Goal: Information Seeking & Learning: Learn about a topic

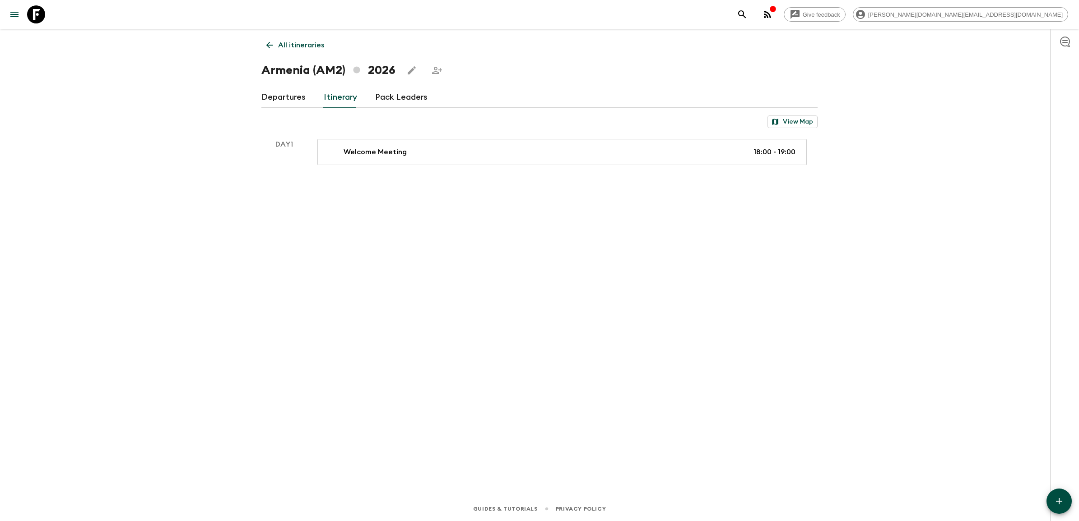
click at [40, 14] on icon at bounding box center [36, 14] width 18 height 18
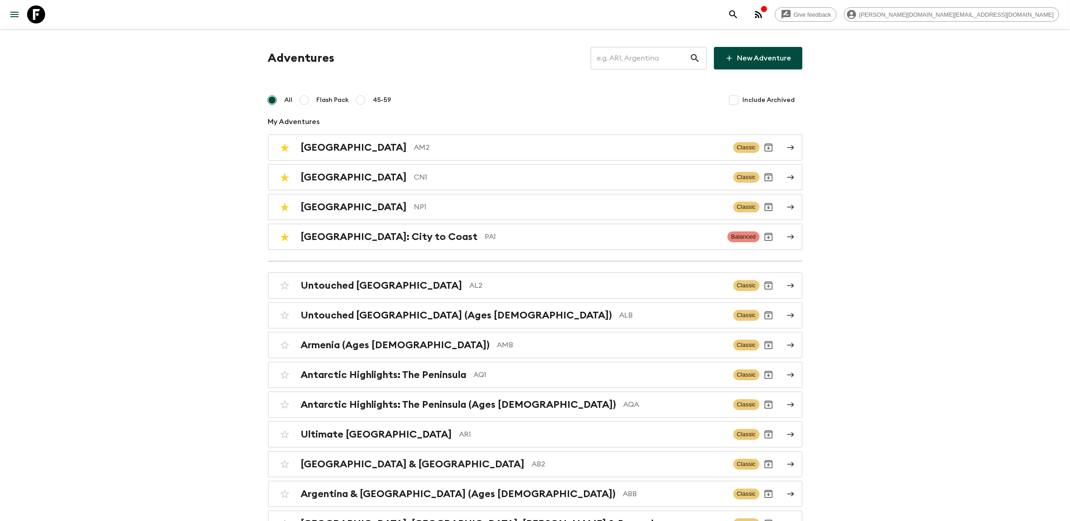
click at [46, 19] on link at bounding box center [35, 14] width 25 height 25
click at [416, 244] on div "[GEOGRAPHIC_DATA]: City to Coast PA1 Balanced" at bounding box center [518, 237] width 484 height 18
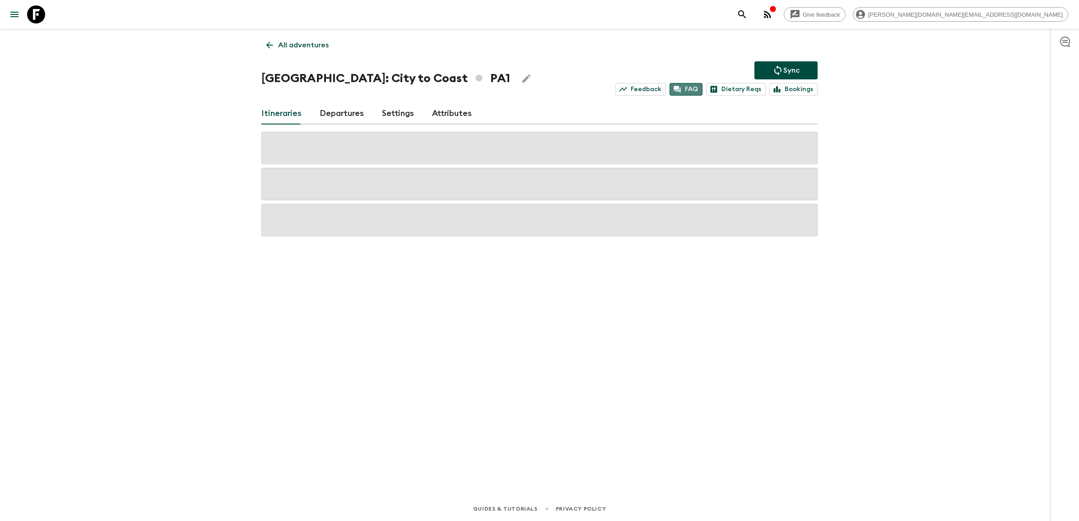
click at [681, 92] on icon at bounding box center [677, 89] width 8 height 8
